Goal: Communication & Community: Connect with others

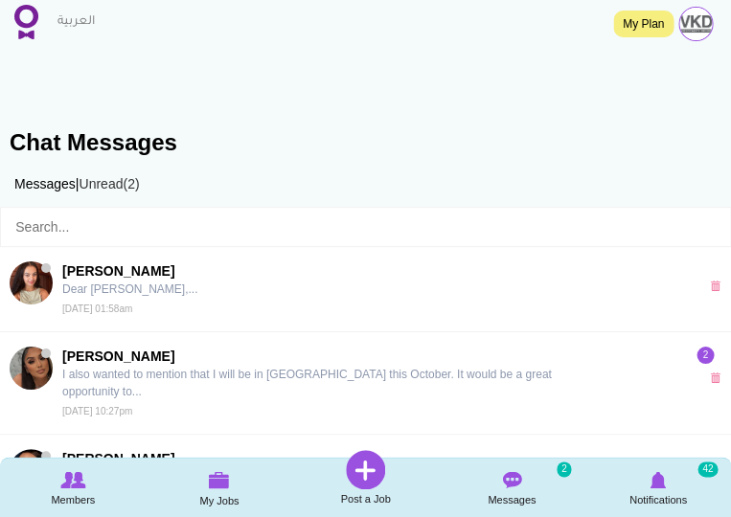
click at [692, 23] on img "button" at bounding box center [695, 24] width 33 height 33
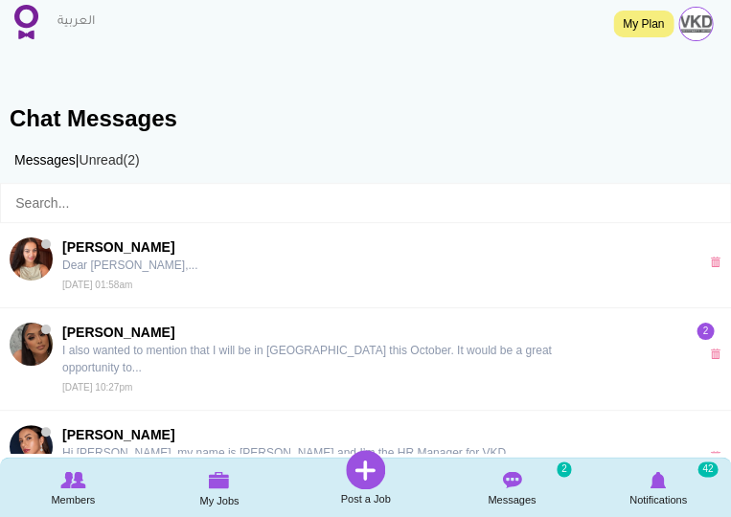
scroll to position [33, 0]
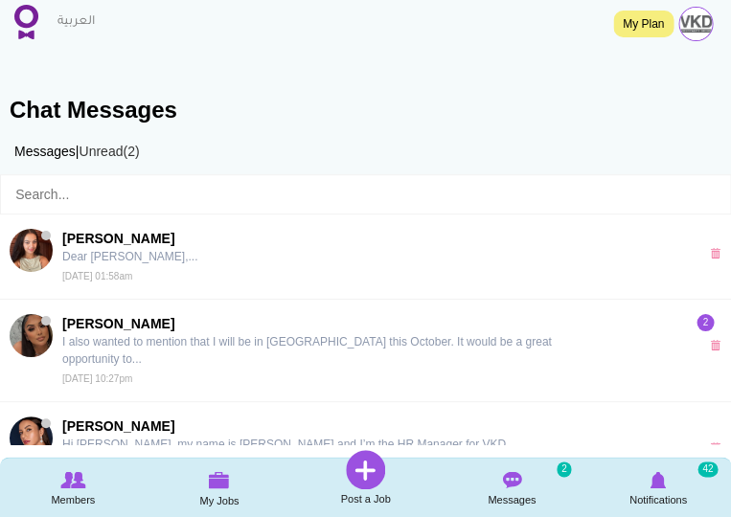
click at [696, 28] on img "button" at bounding box center [695, 24] width 33 height 33
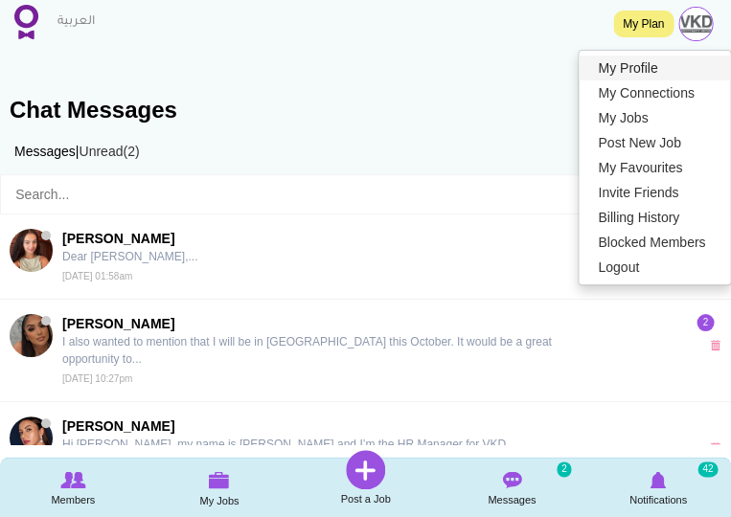
click at [647, 63] on link "My Profile" at bounding box center [654, 68] width 151 height 25
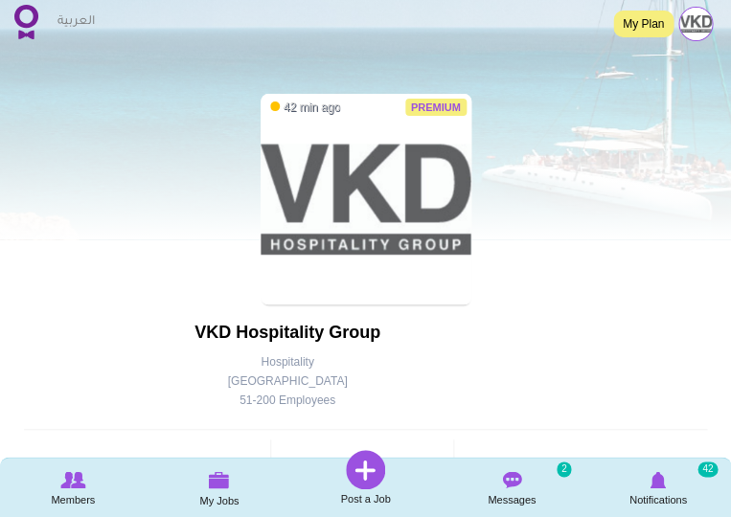
click at [533, 181] on div "Premium 42 min ago VKD Hospitality Group Company Details Hospitality United Ara…" at bounding box center [365, 322] width 683 height 456
click at [511, 488] on icon at bounding box center [511, 479] width 137 height 21
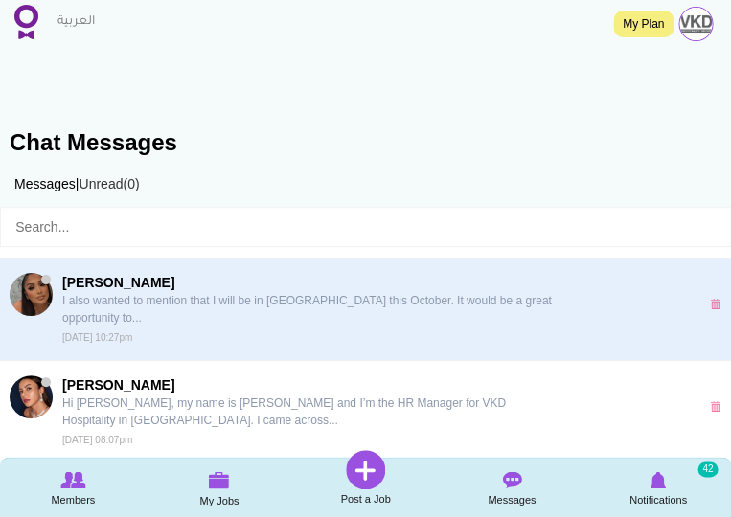
scroll to position [76, 0]
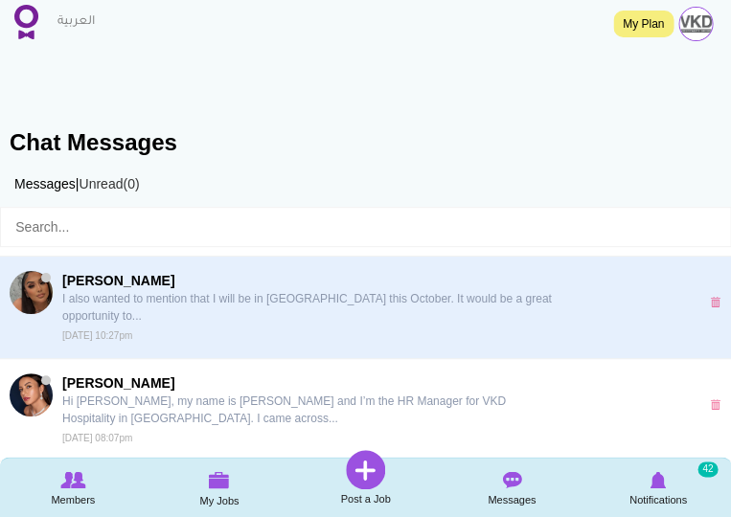
click at [285, 315] on span "Lara Fonseca Petito I also wanted to mention that I will be in Dubai this Octob…" at bounding box center [311, 307] width 498 height 73
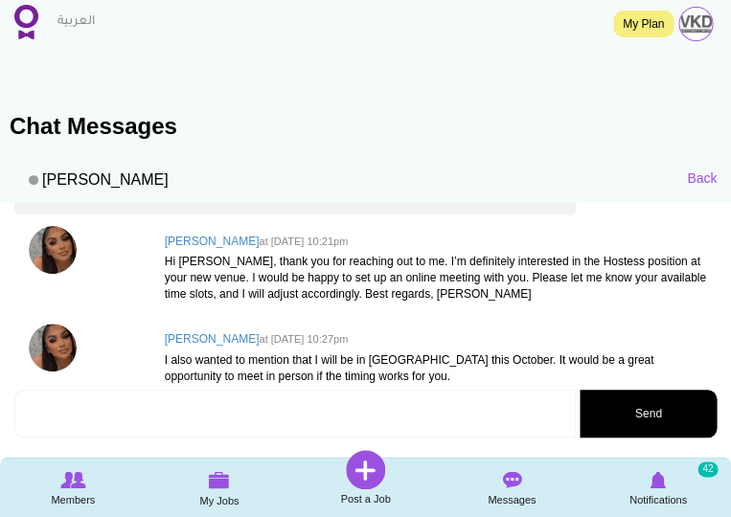
scroll to position [108, 0]
